Goal: Information Seeking & Learning: Learn about a topic

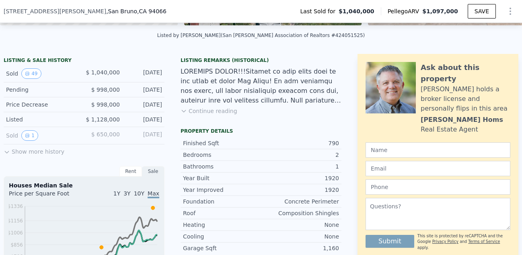
scroll to position [180, 0]
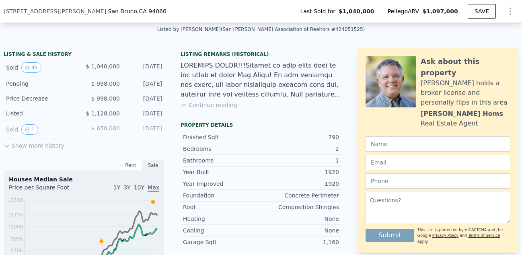
click at [42, 146] on button "Show more history" at bounding box center [34, 143] width 61 height 11
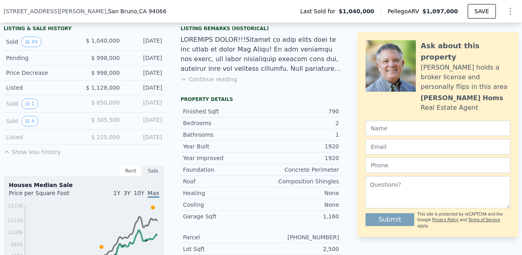
scroll to position [203, 0]
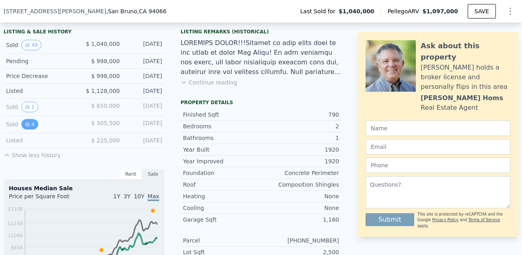
click at [29, 125] on icon "View historical data" at bounding box center [27, 124] width 5 height 5
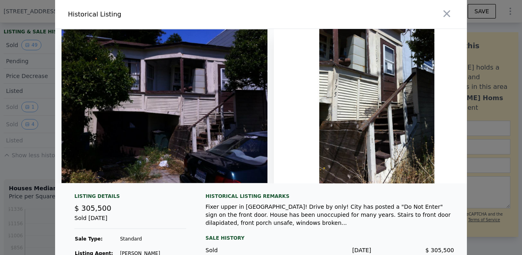
scroll to position [39, 0]
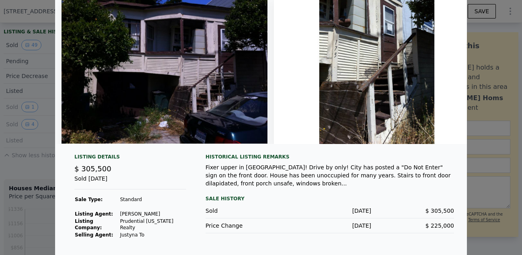
click at [286, 187] on div "Fixer upper in [GEOGRAPHIC_DATA]! Drive by only! City has posted a "Do Not Ente…" at bounding box center [329, 175] width 248 height 24
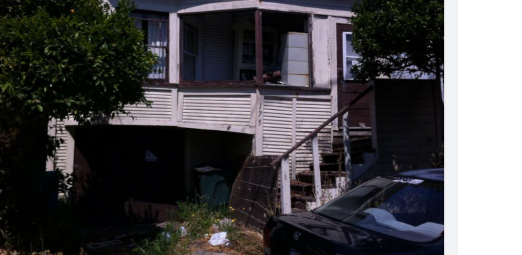
scroll to position [37, 0]
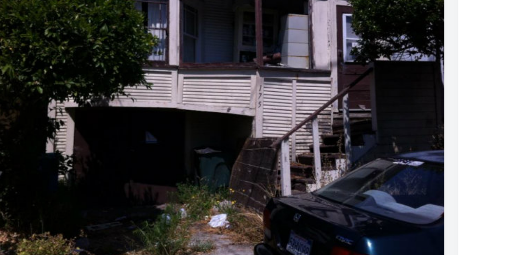
click at [136, 94] on img at bounding box center [164, 69] width 206 height 154
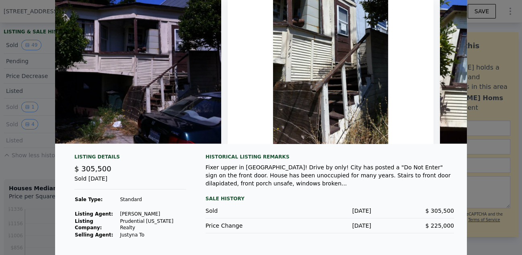
scroll to position [0, 0]
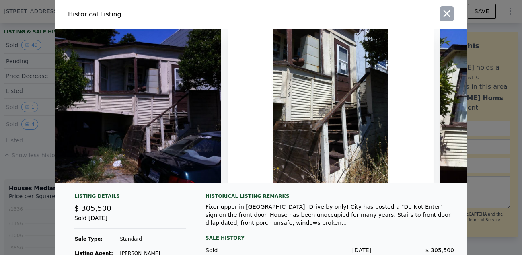
click at [444, 13] on icon "button" at bounding box center [446, 13] width 11 height 11
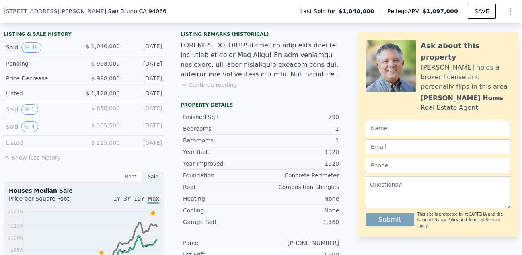
scroll to position [191, 0]
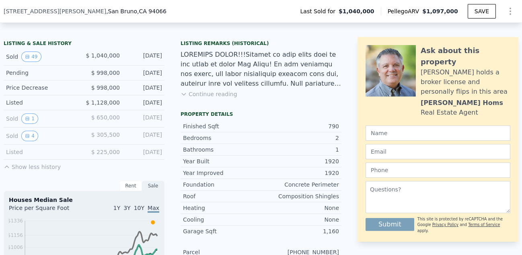
click at [200, 92] on button "Continue reading" at bounding box center [208, 94] width 57 height 8
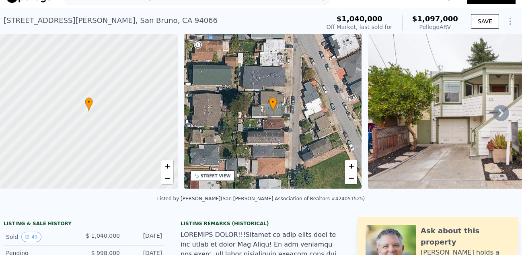
scroll to position [0, 0]
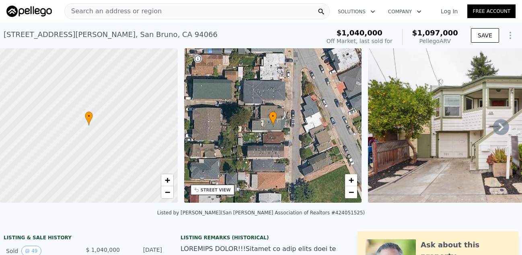
click at [501, 124] on icon at bounding box center [501, 127] width 16 height 16
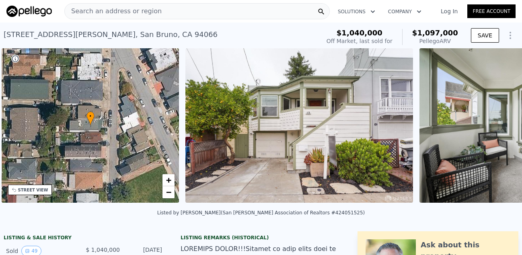
scroll to position [0, 187]
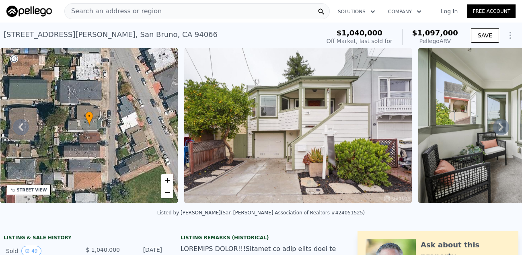
click at [501, 124] on icon at bounding box center [501, 127] width 16 height 16
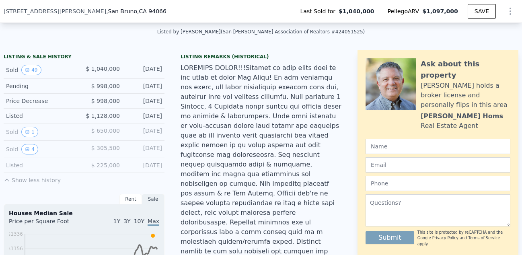
scroll to position [176, 0]
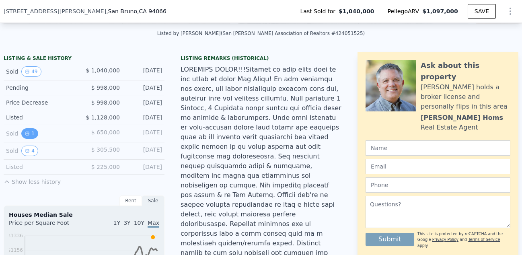
click at [30, 135] on button "1" at bounding box center [29, 133] width 17 height 10
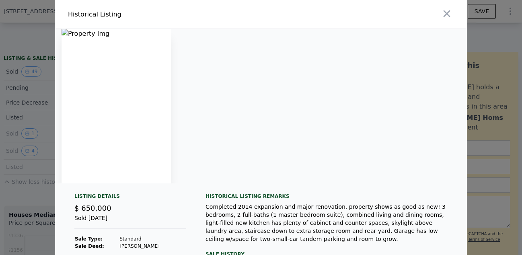
scroll to position [0, 0]
click at [133, 86] on img at bounding box center [115, 106] width 109 height 154
click at [446, 14] on icon "button" at bounding box center [446, 13] width 7 height 7
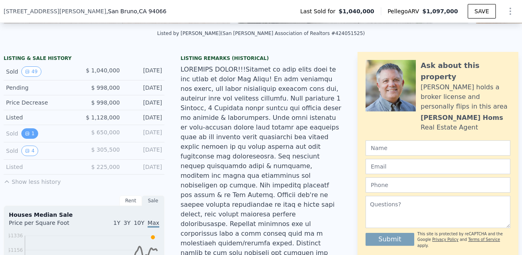
click at [27, 135] on button "1" at bounding box center [29, 133] width 17 height 10
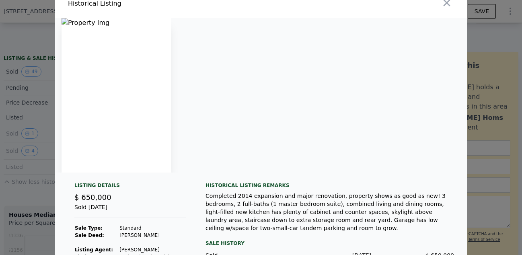
scroll to position [0, 0]
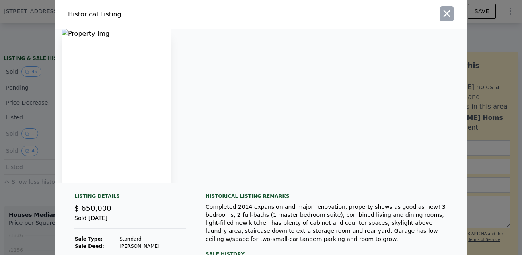
click at [449, 12] on icon "button" at bounding box center [446, 13] width 11 height 11
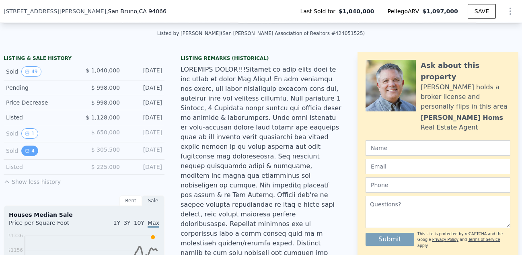
click at [29, 152] on icon "View historical data" at bounding box center [27, 150] width 5 height 5
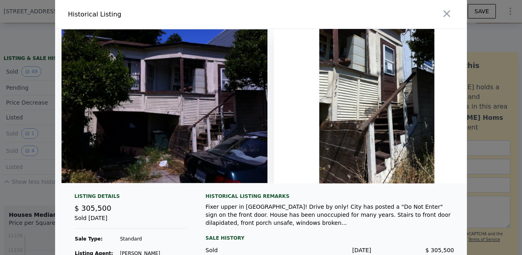
click at [37, 200] on div at bounding box center [261, 127] width 522 height 255
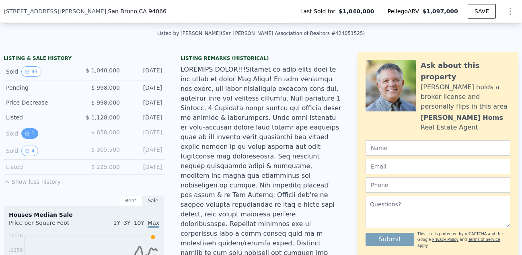
click at [30, 131] on button "1" at bounding box center [29, 133] width 17 height 10
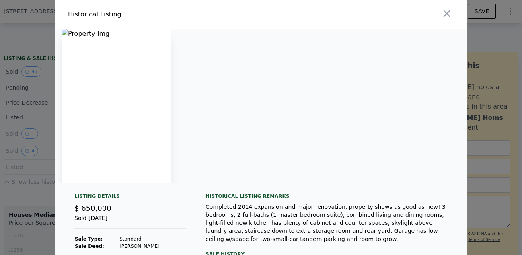
click at [74, 32] on img at bounding box center [115, 106] width 109 height 154
click at [447, 18] on icon "button" at bounding box center [446, 13] width 11 height 11
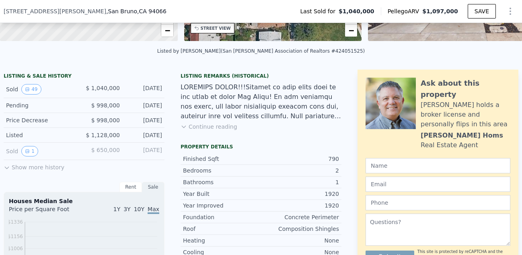
scroll to position [159, 0]
click at [47, 166] on button "Show more history" at bounding box center [34, 165] width 61 height 11
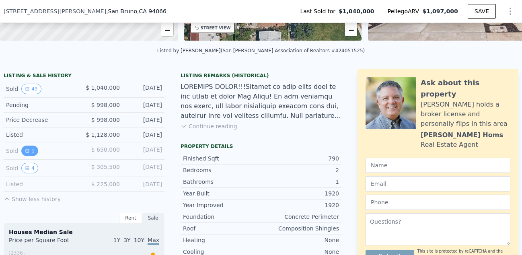
scroll to position [184, 0]
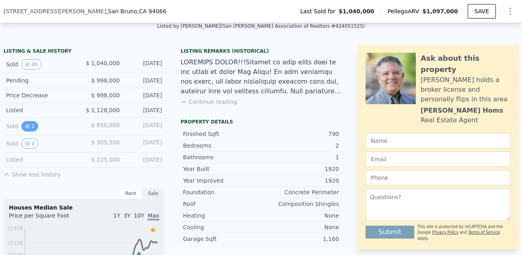
click at [31, 125] on button "1" at bounding box center [29, 126] width 17 height 10
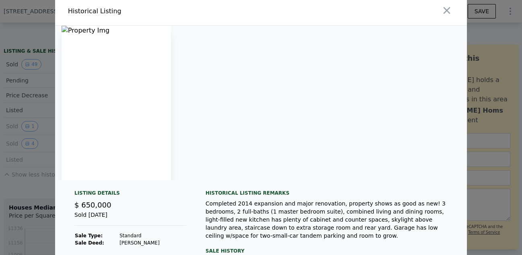
scroll to position [0, 0]
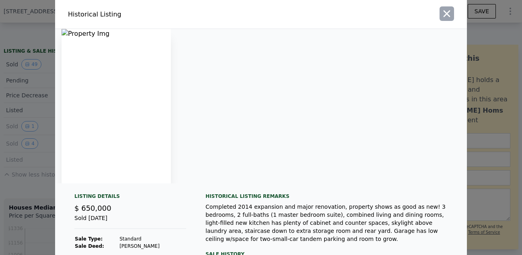
click at [444, 14] on icon "button" at bounding box center [446, 13] width 11 height 11
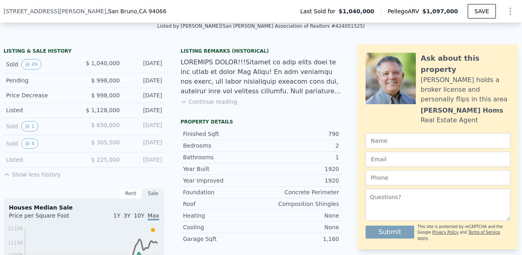
click at [48, 175] on button "Show less history" at bounding box center [32, 172] width 57 height 11
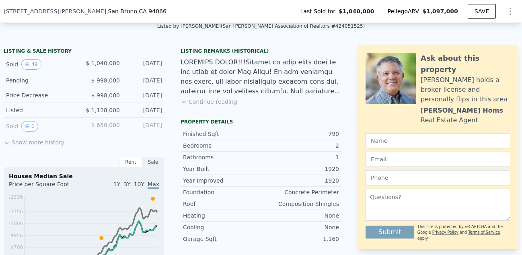
click at [47, 143] on button "Show more history" at bounding box center [34, 140] width 61 height 11
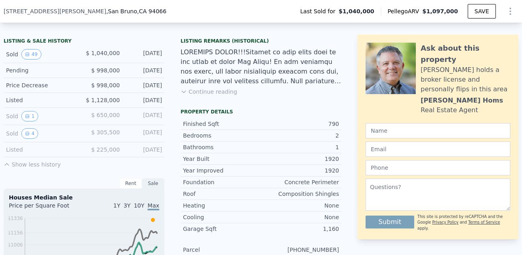
scroll to position [201, 0]
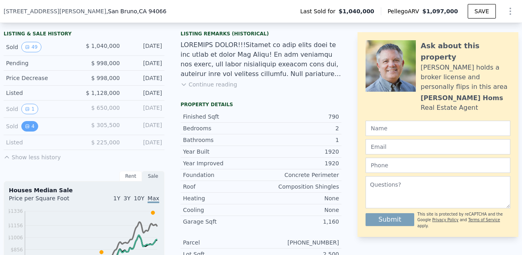
click at [27, 128] on button "4" at bounding box center [29, 126] width 17 height 10
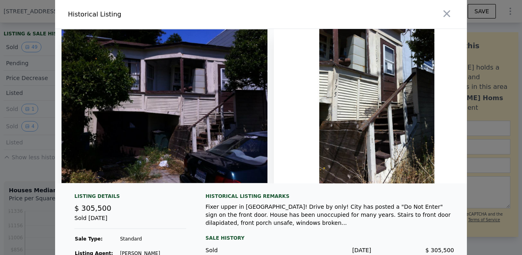
scroll to position [39, 0]
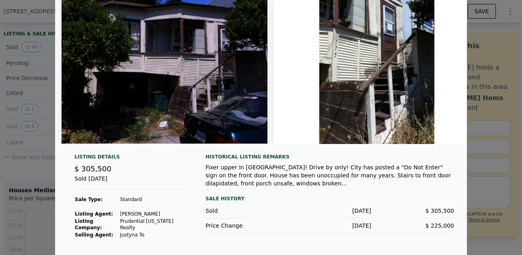
click at [40, 174] on div at bounding box center [261, 127] width 522 height 255
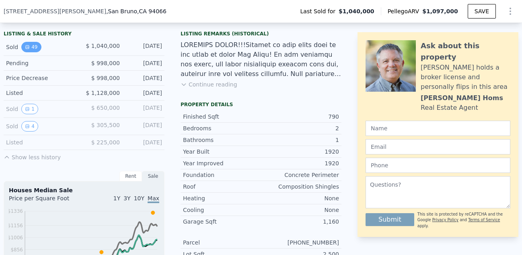
click at [31, 50] on button "49" at bounding box center [31, 47] width 20 height 10
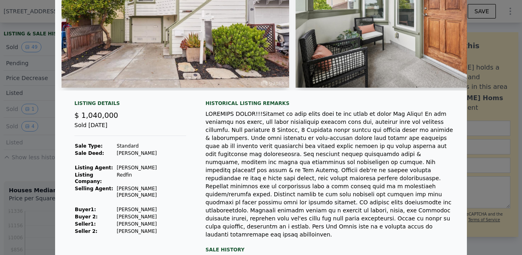
scroll to position [113, 0]
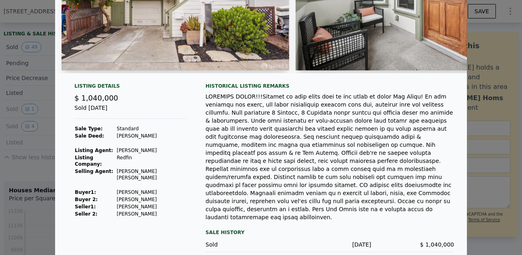
click at [49, 156] on div at bounding box center [261, 127] width 522 height 255
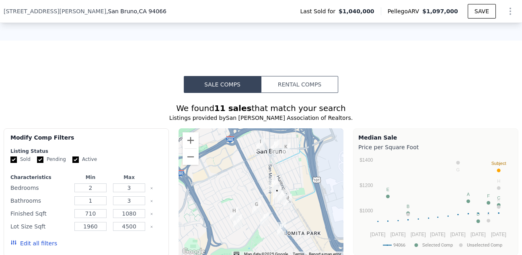
scroll to position [662, 0]
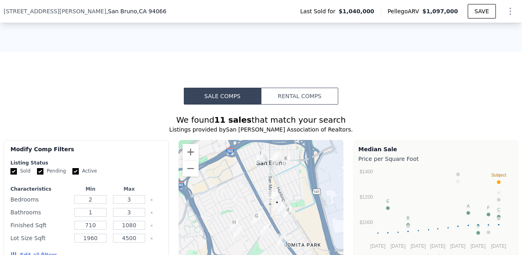
click at [300, 94] on button "Rental Comps" at bounding box center [299, 96] width 77 height 17
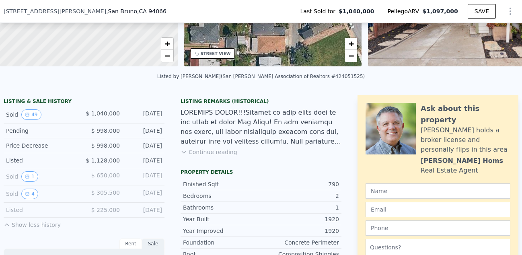
scroll to position [134, 0]
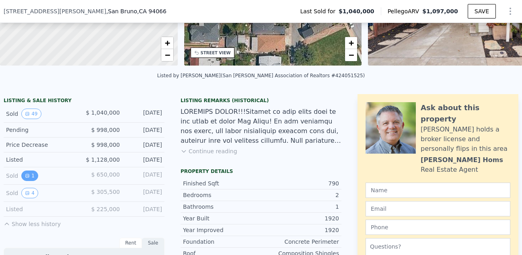
click at [27, 174] on icon "View historical data" at bounding box center [27, 175] width 3 height 3
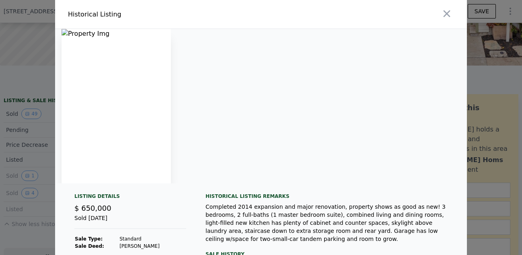
click at [83, 35] on img at bounding box center [115, 106] width 109 height 154
click at [134, 96] on img at bounding box center [115, 106] width 109 height 154
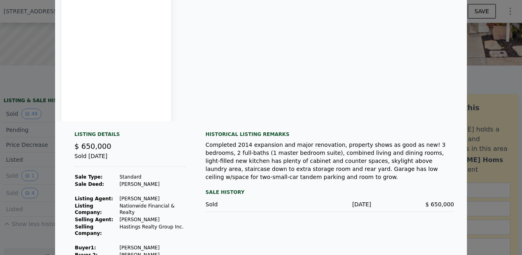
scroll to position [85, 0]
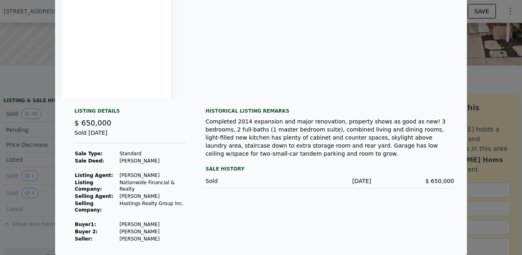
drag, startPoint x: 159, startPoint y: 223, endPoint x: 118, endPoint y: 223, distance: 41.0
click at [118, 223] on tr "Buyer 1 : Estigarribia Erwin" at bounding box center [130, 224] width 112 height 7
copy tr "[PERSON_NAME]"
drag, startPoint x: 153, startPoint y: 240, endPoint x: 120, endPoint y: 238, distance: 33.1
click at [120, 238] on td "[PERSON_NAME]" at bounding box center [152, 238] width 67 height 7
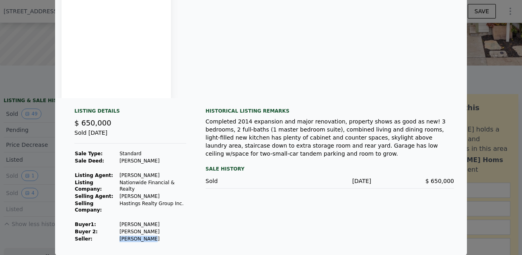
copy td "[PERSON_NAME]"
click at [38, 182] on div at bounding box center [261, 127] width 522 height 255
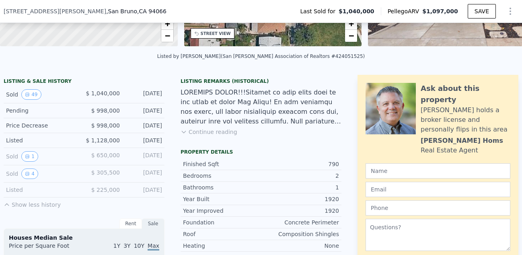
scroll to position [155, 0]
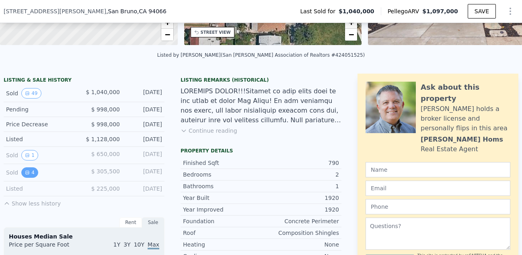
click at [26, 172] on icon "View historical data" at bounding box center [27, 172] width 3 height 3
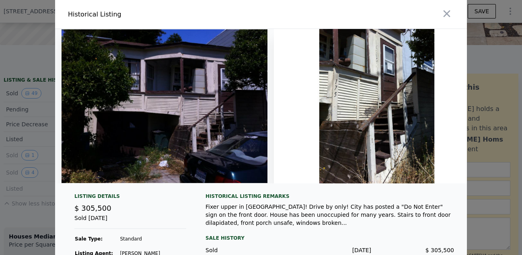
scroll to position [39, 0]
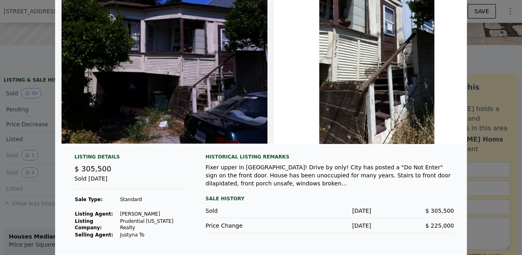
click at [39, 165] on div at bounding box center [261, 127] width 522 height 255
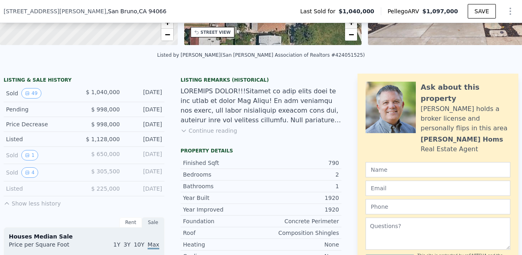
click at [20, 192] on div "Listed" at bounding box center [42, 188] width 72 height 8
click at [14, 189] on div "Listed" at bounding box center [42, 188] width 72 height 8
